Goal: Information Seeking & Learning: Learn about a topic

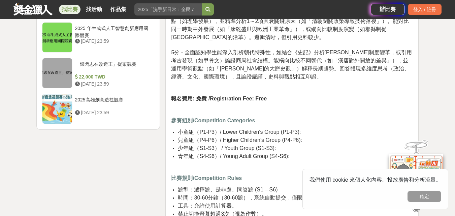
scroll to position [909, 0]
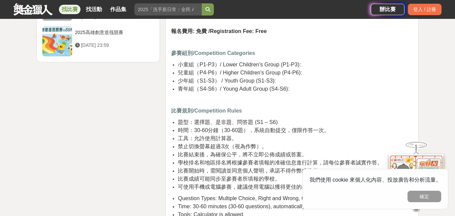
drag, startPoint x: 184, startPoint y: 74, endPoint x: 292, endPoint y: 68, distance: 108.2
click at [292, 85] on li "青年組（S4-S6）/ Young Adult Group (S4-S6):" at bounding box center [295, 89] width 235 height 8
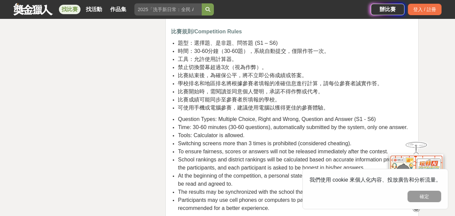
scroll to position [976, 0]
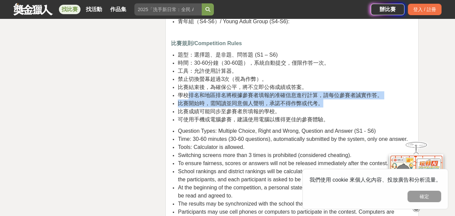
drag, startPoint x: 190, startPoint y: 77, endPoint x: 333, endPoint y: 89, distance: 143.2
click at [333, 89] on ul "題型：選擇題、是非題、問答題 (S1 – S6) 時間：30-60分鐘（30-60題），系統自動提交，僅限作答一次。 工具：允許使用計算器。 禁止切換螢幕超過…" at bounding box center [292, 87] width 242 height 73
click at [333, 99] on li "比賽開始時，需閱讀並同意個人聲明，承諾不得作弊或代考。" at bounding box center [295, 103] width 235 height 8
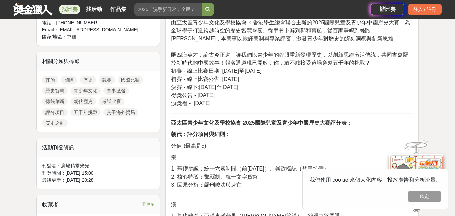
scroll to position [236, 0]
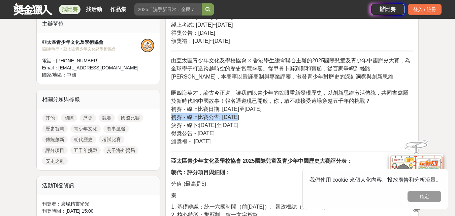
drag, startPoint x: 173, startPoint y: 117, endPoint x: 255, endPoint y: 115, distance: 82.1
click at [255, 115] on p "由亞太區青少年文化及學校協會 × 香港學生總會聯合主辦的2025國際兒童及青少年中國歷史大賽，為全球學子打造跨越時空的歷史智慧盛宴。從甲骨卜辭到鄭和寶船，從百…" at bounding box center [292, 101] width 242 height 89
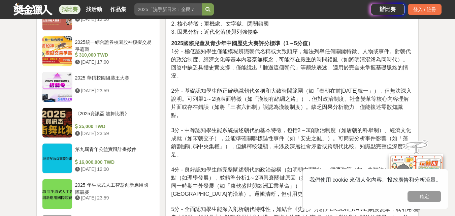
scroll to position [673, 0]
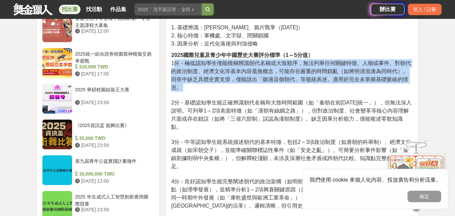
drag, startPoint x: 175, startPoint y: 48, endPoint x: 257, endPoint y: 81, distance: 88.5
click at [257, 81] on p "2025國際兒童及青少年中國歷史大賽評分標準（1～5分值） 1分 - 極低認知學生僅能模糊辨識朝代名稱或大致順序，無法列舉任何關鍵特徵、人物或事件。對朝代的政…" at bounding box center [292, 150] width 242 height 198
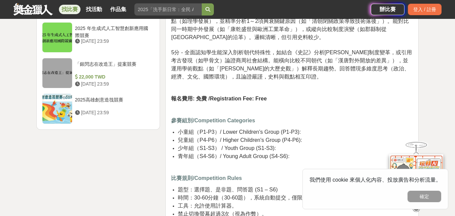
scroll to position [875, 0]
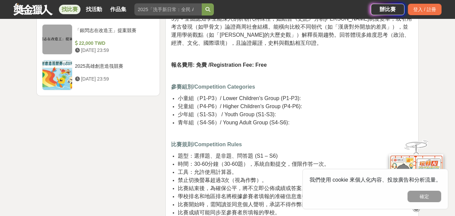
drag, startPoint x: 221, startPoint y: 106, endPoint x: 330, endPoint y: 106, distance: 108.7
click at [330, 118] on li "青年組（S4-S6）/ Young Adult Group (S4-S6):" at bounding box center [295, 122] width 235 height 8
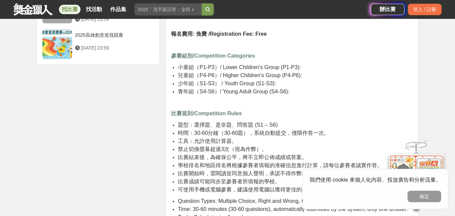
scroll to position [942, 0]
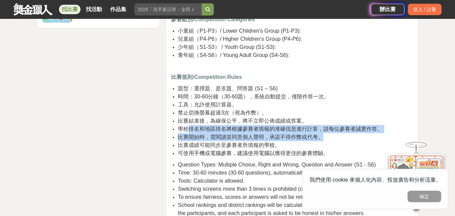
drag, startPoint x: 190, startPoint y: 111, endPoint x: 417, endPoint y: 121, distance: 226.7
click at [332, 133] on li "比賽開始時，需閱讀並同意個人聲明，承諾不得作弊或代考。" at bounding box center [295, 137] width 235 height 8
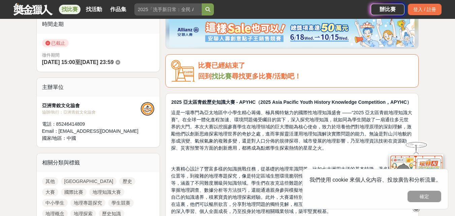
scroll to position [202, 0]
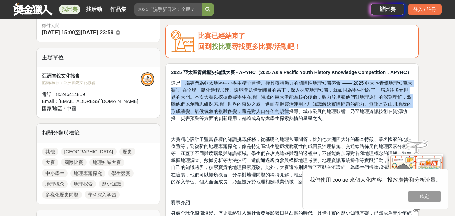
drag, startPoint x: 182, startPoint y: 80, endPoint x: 288, endPoint y: 108, distance: 109.6
click at [288, 108] on span "這是一場專門為亞太地區中小學生精心籌備、極具獨特魅力的國際性地理知識盛會 ——“2025 亞太區青銳地理知識大賽”。在全球一體化進程加速、環境問題備受矚目的當…" at bounding box center [291, 100] width 241 height 41
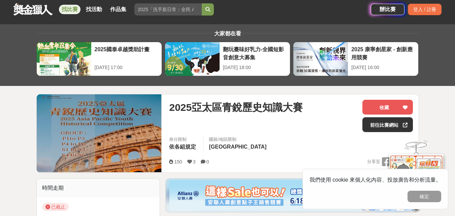
scroll to position [0, 0]
